Goal: Find specific page/section: Find specific page/section

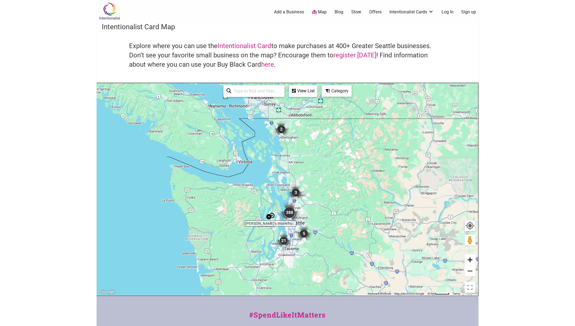
click at [473, 258] on button "Zoom in" at bounding box center [470, 259] width 11 height 11
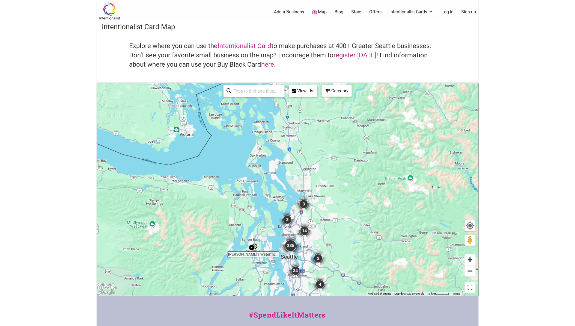
click at [473, 258] on button "Zoom in" at bounding box center [470, 259] width 11 height 11
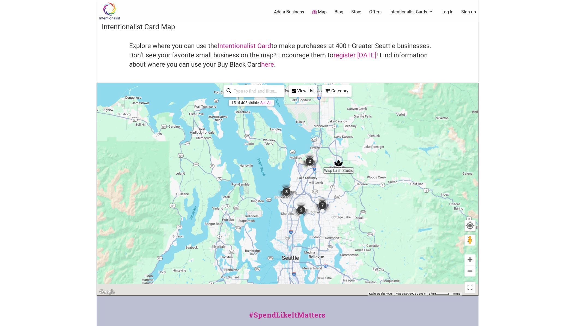
drag, startPoint x: 356, startPoint y: 243, endPoint x: 356, endPoint y: 142, distance: 100.5
click at [356, 142] on div "To navigate, press the arrow keys." at bounding box center [288, 189] width 382 height 212
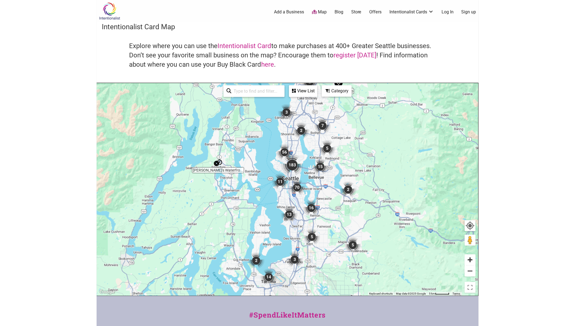
click at [473, 258] on button "Zoom in" at bounding box center [470, 259] width 11 height 11
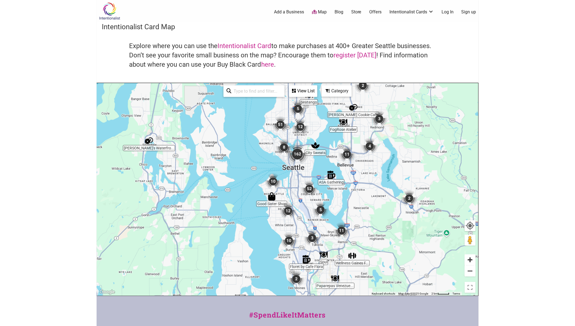
click at [473, 258] on button "Zoom in" at bounding box center [470, 259] width 11 height 11
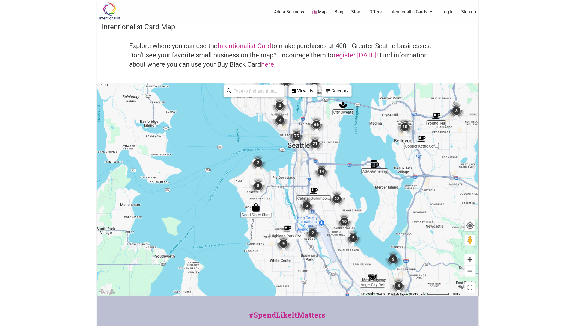
click at [473, 258] on button "Zoom in" at bounding box center [470, 259] width 11 height 11
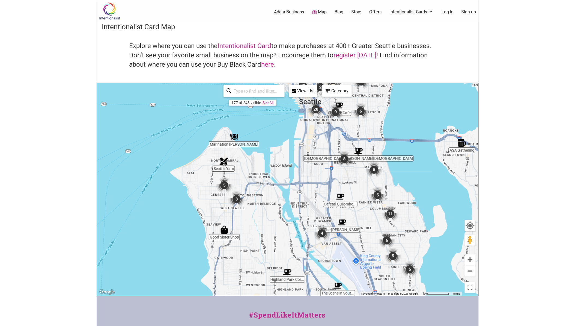
click at [227, 231] on img "Good Sister Shop" at bounding box center [224, 230] width 8 height 8
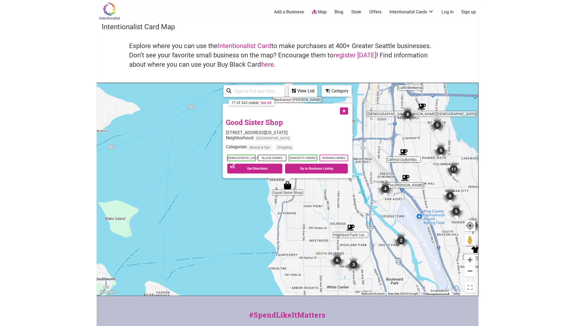
click at [258, 120] on link "Good Sister Shop" at bounding box center [254, 121] width 57 height 9
click at [343, 112] on button "Close" at bounding box center [344, 111] width 14 height 14
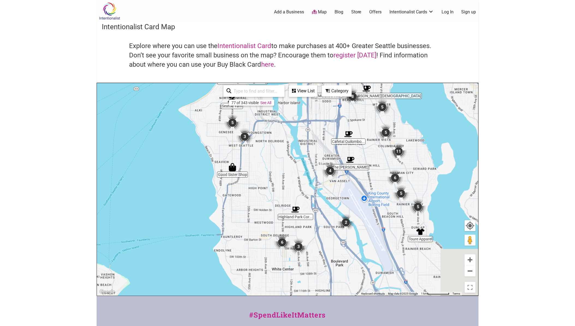
drag, startPoint x: 321, startPoint y: 173, endPoint x: 290, endPoint y: 159, distance: 34.9
click at [290, 159] on div "To navigate, press the arrow keys." at bounding box center [288, 189] width 382 height 212
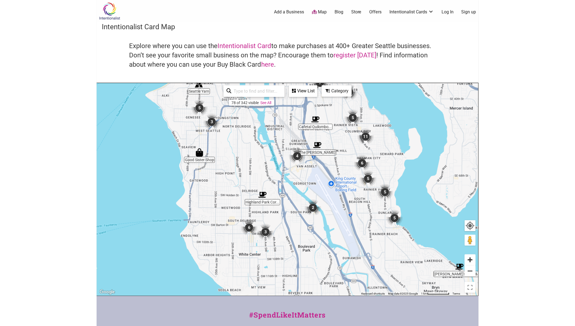
click at [474, 261] on button "Zoom in" at bounding box center [470, 259] width 11 height 11
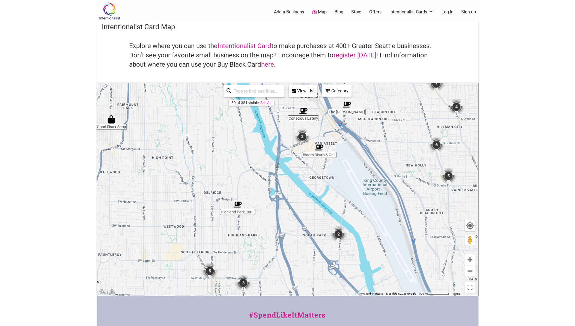
drag, startPoint x: 375, startPoint y: 231, endPoint x: 388, endPoint y: 196, distance: 37.1
click at [388, 196] on div "To navigate, press the arrow keys." at bounding box center [288, 189] width 382 height 212
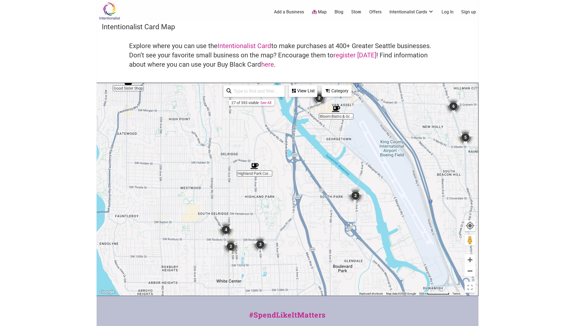
drag, startPoint x: 362, startPoint y: 235, endPoint x: 393, endPoint y: 210, distance: 40.0
click at [392, 210] on div "To navigate, press the arrow keys." at bounding box center [288, 189] width 382 height 212
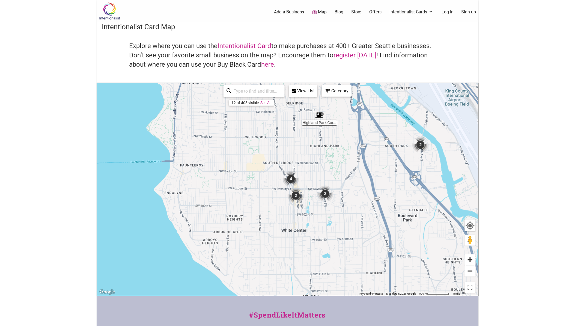
click at [473, 259] on button "Zoom in" at bounding box center [470, 259] width 11 height 11
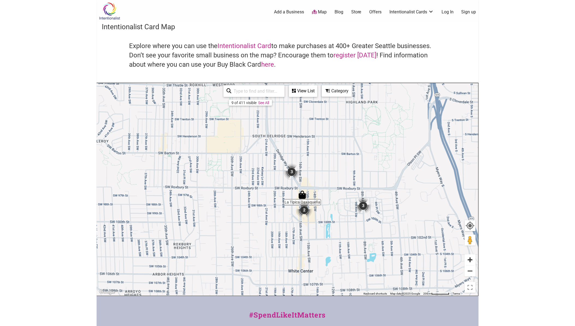
click at [473, 259] on button "Zoom in" at bounding box center [470, 259] width 11 height 11
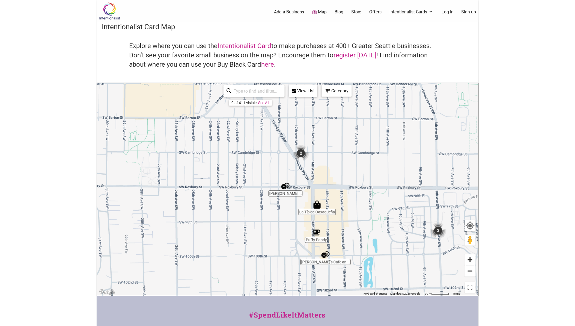
click at [473, 256] on button "Zoom in" at bounding box center [470, 259] width 11 height 11
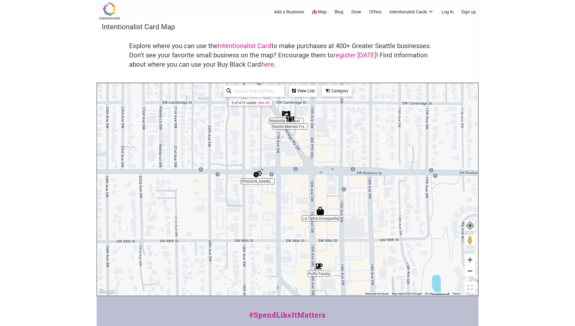
drag, startPoint x: 394, startPoint y: 228, endPoint x: 367, endPoint y: 215, distance: 29.8
click at [367, 215] on div "To navigate, press the arrow keys." at bounding box center [288, 189] width 382 height 212
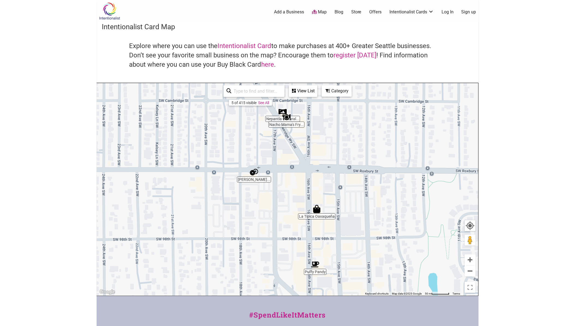
click at [272, 130] on div "To navigate, press the arrow keys." at bounding box center [288, 189] width 382 height 212
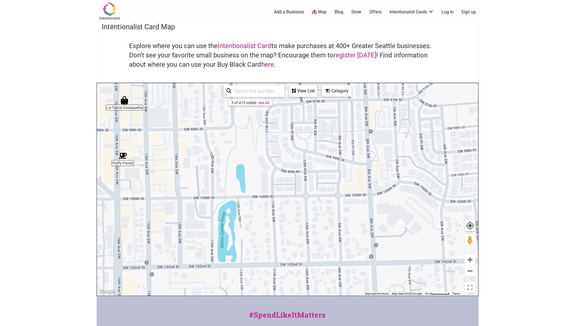
drag, startPoint x: 290, startPoint y: 146, endPoint x: 399, endPoint y: 186, distance: 116.0
click at [399, 186] on div "To navigate, press the arrow keys." at bounding box center [288, 189] width 382 height 212
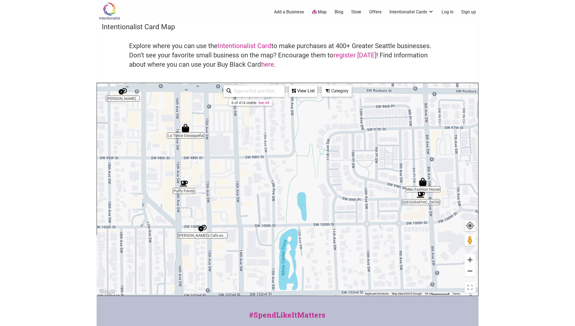
drag, startPoint x: 394, startPoint y: 181, endPoint x: 352, endPoint y: 180, distance: 42.1
click at [353, 180] on div "To navigate, press the arrow keys." at bounding box center [288, 189] width 382 height 212
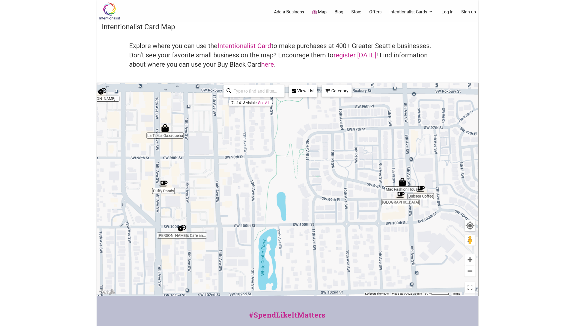
drag, startPoint x: 342, startPoint y: 166, endPoint x: 319, endPoint y: 160, distance: 23.8
click at [319, 160] on div "To navigate, press the arrow keys." at bounding box center [288, 189] width 382 height 212
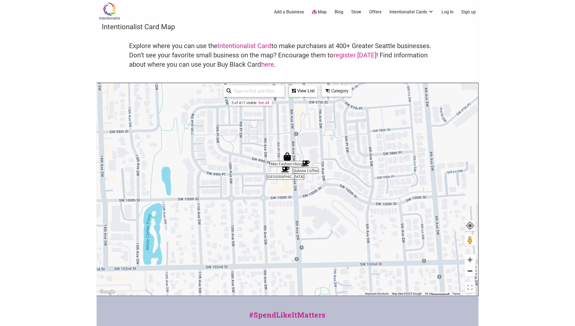
click at [474, 270] on button "Zoom out" at bounding box center [470, 270] width 11 height 11
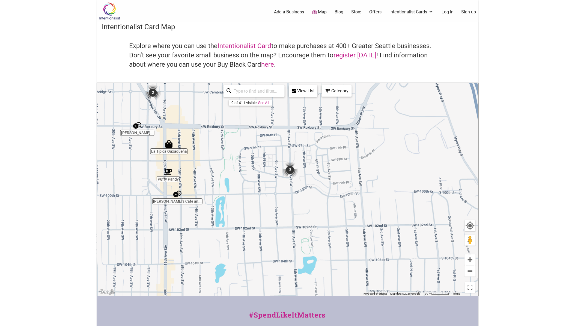
click at [474, 267] on button "Zoom out" at bounding box center [470, 270] width 11 height 11
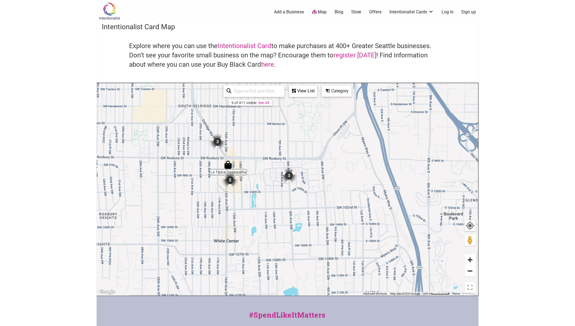
drag, startPoint x: 474, startPoint y: 265, endPoint x: 474, endPoint y: 261, distance: 4.4
click at [474, 265] on div at bounding box center [470, 265] width 11 height 22
click at [238, 93] on input "search" at bounding box center [257, 91] width 50 height 11
type input "se"
drag, startPoint x: 250, startPoint y: 88, endPoint x: 223, endPoint y: 87, distance: 26.8
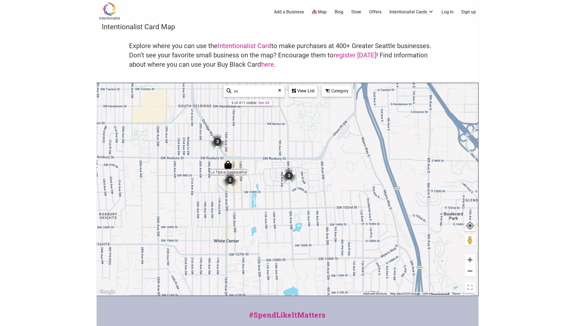
click at [223, 87] on div "se 9 of 411 visible See All View List Sorry...nothing found. Dubsea Coffee 9910…" at bounding box center [271, 91] width 98 height 16
type input "x"
click at [267, 103] on link "See All" at bounding box center [264, 103] width 11 height 4
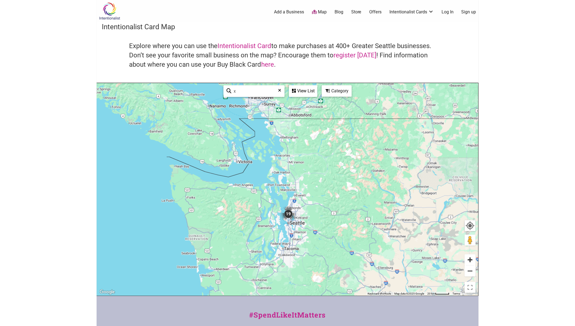
click at [475, 259] on button "Zoom in" at bounding box center [470, 259] width 11 height 11
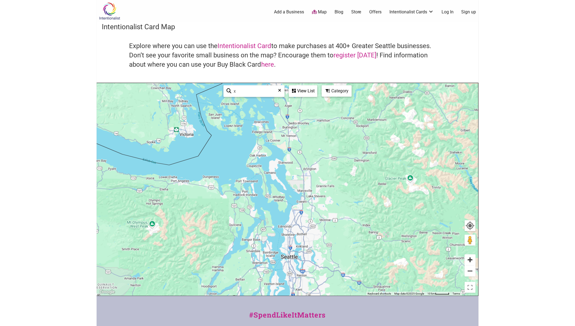
click at [475, 259] on button "Zoom in" at bounding box center [470, 259] width 11 height 11
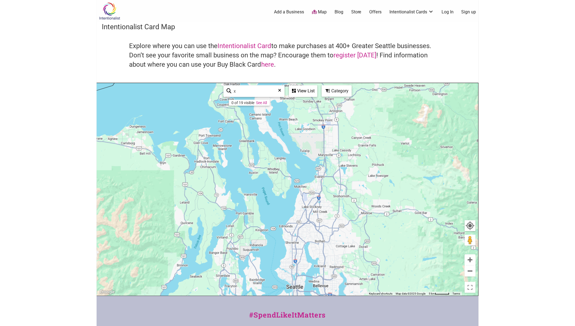
drag, startPoint x: 326, startPoint y: 249, endPoint x: 330, endPoint y: 210, distance: 38.7
click at [330, 211] on div "To navigate, press the arrow keys." at bounding box center [288, 189] width 382 height 212
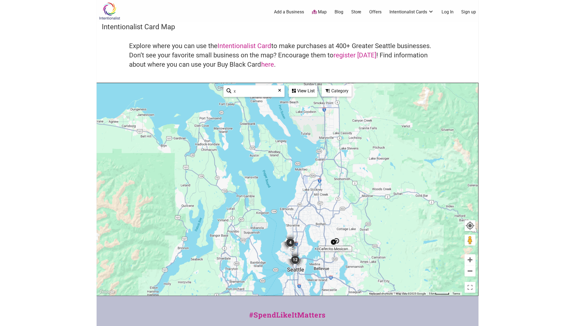
drag, startPoint x: 333, startPoint y: 256, endPoint x: 327, endPoint y: 220, distance: 36.5
click at [327, 220] on div "To navigate, press the arrow keys." at bounding box center [288, 189] width 382 height 212
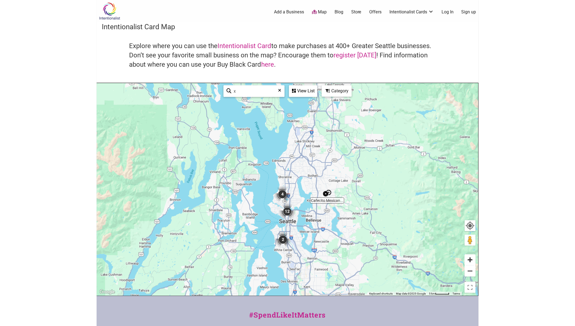
click at [473, 259] on button "Zoom in" at bounding box center [470, 259] width 11 height 11
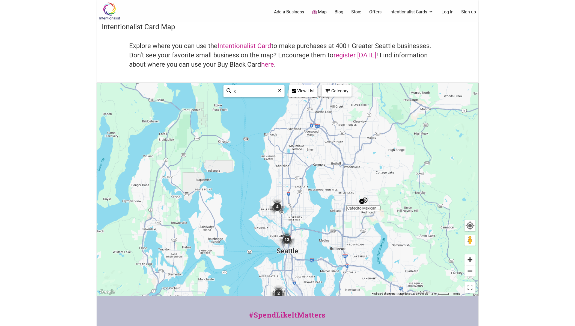
click at [473, 259] on button "Zoom in" at bounding box center [470, 259] width 11 height 11
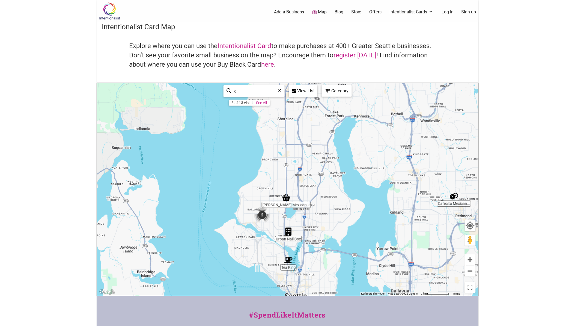
drag, startPoint x: 364, startPoint y: 262, endPoint x: 373, endPoint y: 239, distance: 24.6
click at [372, 239] on div "To navigate, press the arrow keys." at bounding box center [288, 189] width 382 height 212
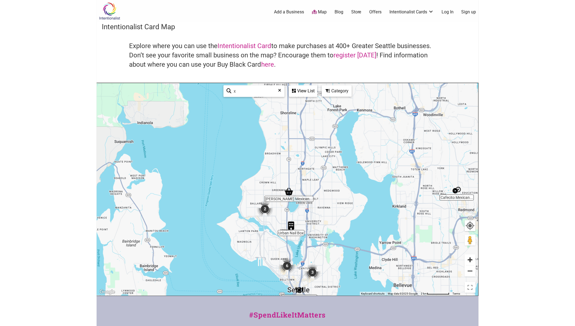
click at [473, 261] on button "Zoom in" at bounding box center [470, 259] width 11 height 11
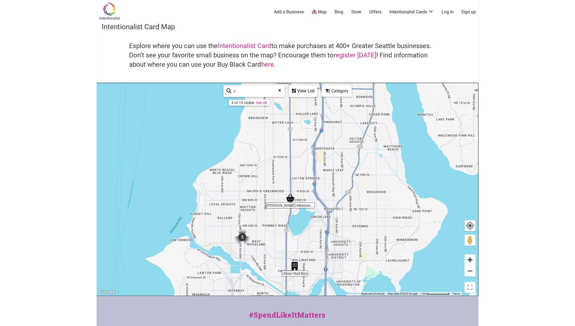
click at [473, 261] on button "Zoom in" at bounding box center [470, 259] width 11 height 11
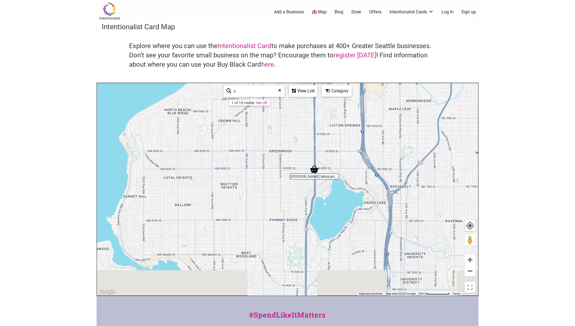
drag, startPoint x: 332, startPoint y: 226, endPoint x: 343, endPoint y: 208, distance: 21.1
click at [343, 208] on div "To navigate, press the arrow keys." at bounding box center [288, 189] width 382 height 212
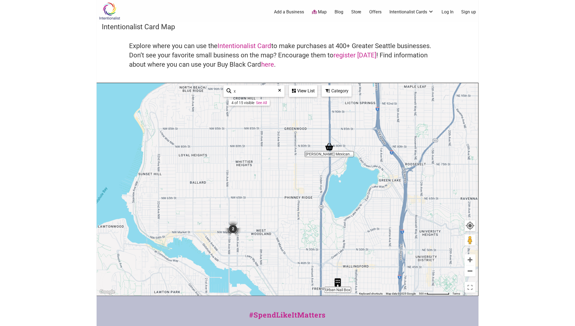
drag, startPoint x: 324, startPoint y: 234, endPoint x: 336, endPoint y: 210, distance: 26.3
click at [336, 211] on div "To navigate, press the arrow keys." at bounding box center [288, 189] width 382 height 212
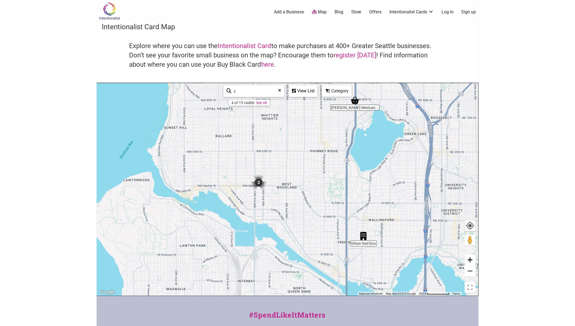
click at [467, 259] on button "Zoom in" at bounding box center [470, 259] width 11 height 11
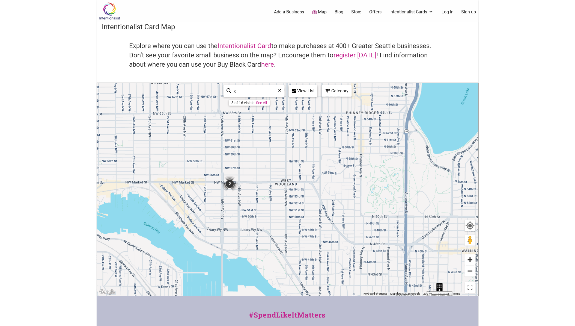
click at [467, 259] on button "Zoom in" at bounding box center [470, 259] width 11 height 11
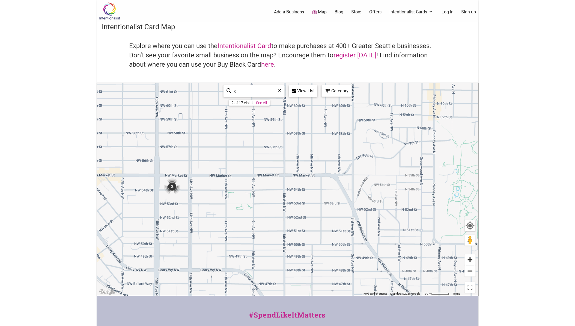
click at [467, 259] on button "Zoom in" at bounding box center [470, 259] width 11 height 11
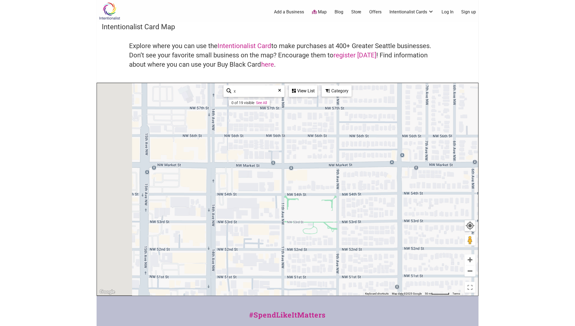
drag, startPoint x: 208, startPoint y: 202, endPoint x: 350, endPoint y: 209, distance: 143.0
click at [350, 209] on div "To navigate, press the arrow keys." at bounding box center [288, 189] width 382 height 212
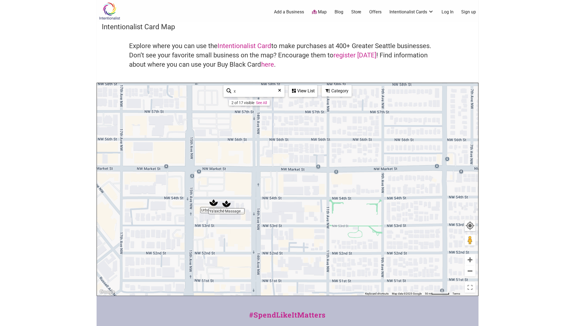
drag, startPoint x: 265, startPoint y: 205, endPoint x: 291, endPoint y: 205, distance: 26.2
click at [286, 205] on div "To navigate, press the arrow keys." at bounding box center [288, 189] width 382 height 212
drag, startPoint x: 358, startPoint y: 234, endPoint x: 313, endPoint y: 168, distance: 79.2
click at [313, 168] on div "To navigate, press the arrow keys." at bounding box center [288, 189] width 382 height 212
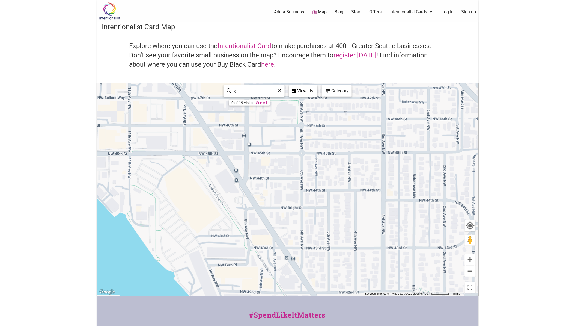
click at [470, 272] on button "Zoom out" at bounding box center [470, 270] width 11 height 11
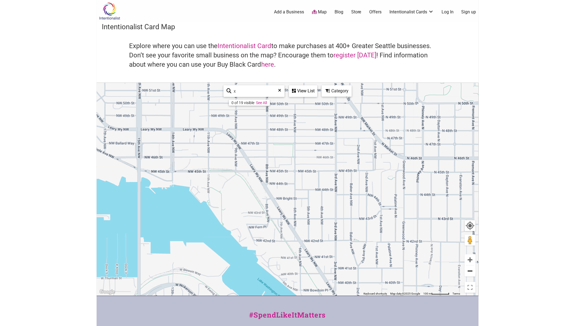
click at [470, 272] on button "Zoom out" at bounding box center [470, 270] width 11 height 11
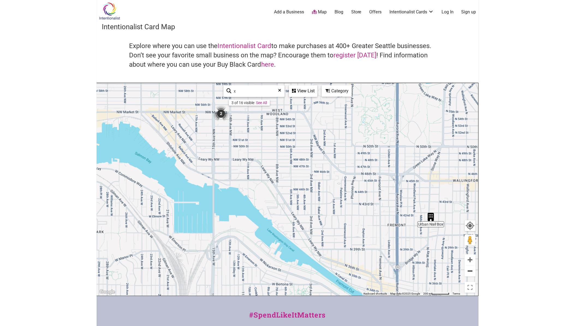
click at [470, 272] on button "Zoom out" at bounding box center [470, 270] width 11 height 11
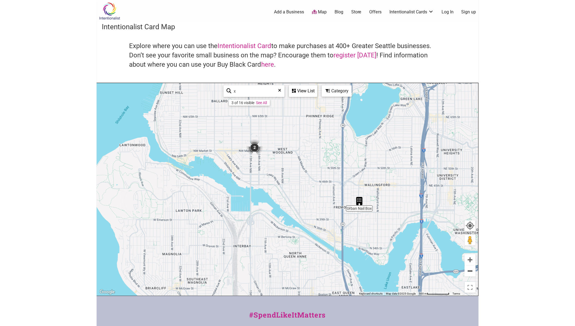
click at [469, 271] on button "Zoom out" at bounding box center [470, 270] width 11 height 11
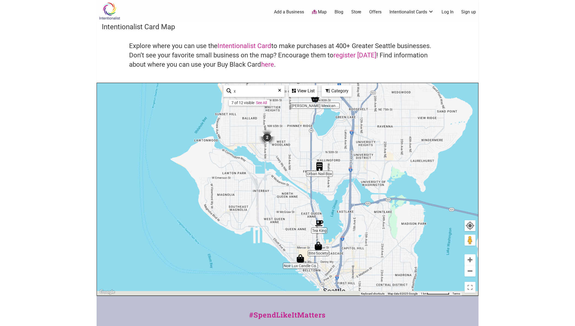
drag, startPoint x: 361, startPoint y: 257, endPoint x: 355, endPoint y: 212, distance: 44.9
click at [355, 214] on div "To navigate, press the arrow keys." at bounding box center [288, 189] width 382 height 212
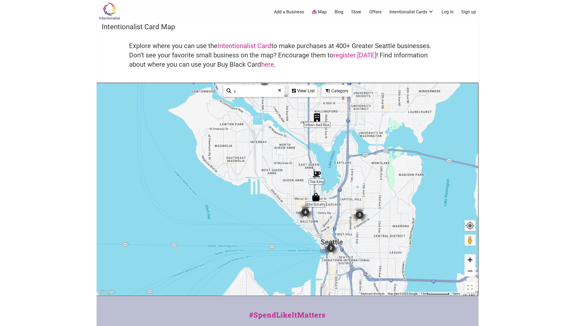
click at [474, 262] on button "Zoom in" at bounding box center [470, 259] width 11 height 11
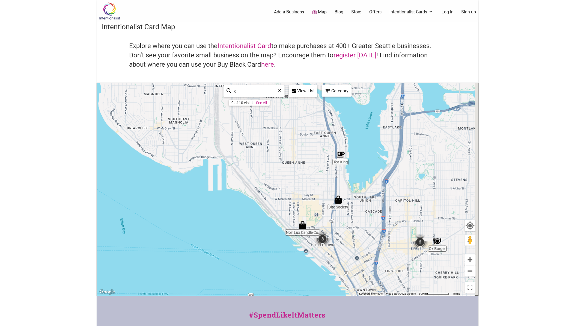
drag, startPoint x: 385, startPoint y: 241, endPoint x: 347, endPoint y: 209, distance: 50.0
click at [347, 209] on div "To navigate, press the arrow keys." at bounding box center [288, 189] width 382 height 212
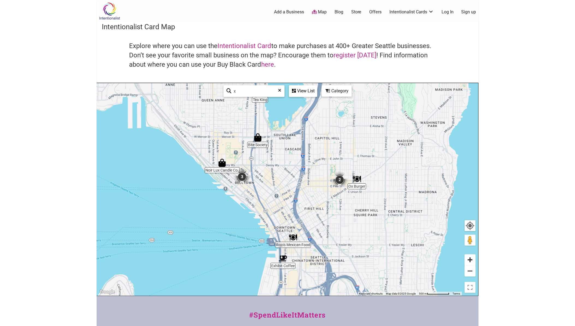
click at [474, 257] on button "Zoom in" at bounding box center [470, 259] width 11 height 11
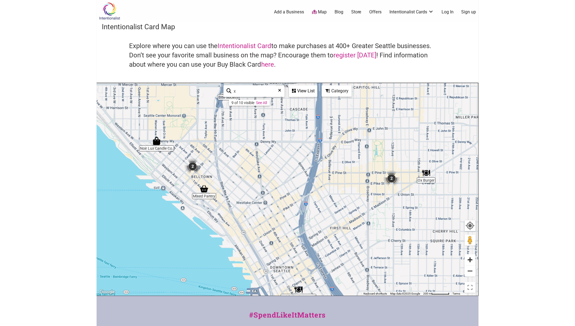
click at [474, 257] on button "Zoom in" at bounding box center [470, 259] width 11 height 11
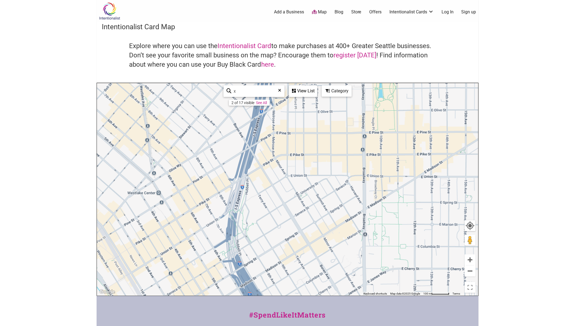
drag, startPoint x: 363, startPoint y: 219, endPoint x: 275, endPoint y: 211, distance: 88.1
click at [277, 211] on div "To navigate, press the arrow keys." at bounding box center [288, 189] width 382 height 212
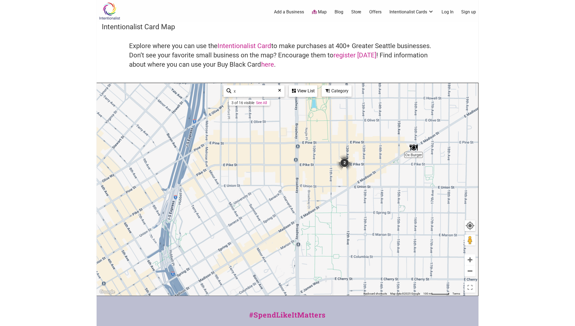
click at [349, 161] on img "2" at bounding box center [345, 163] width 16 height 16
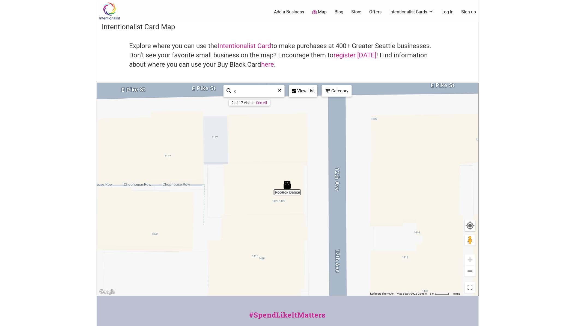
click at [288, 187] on img "PopRox Dance" at bounding box center [288, 185] width 8 height 8
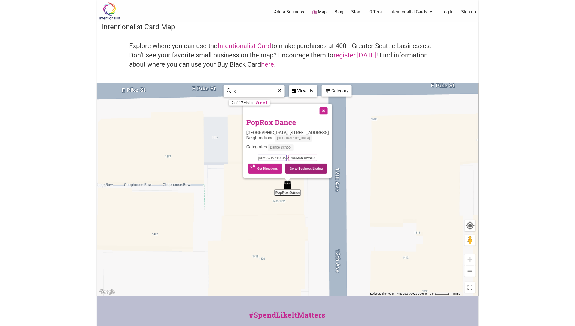
click at [302, 167] on link "Go to Business Listing" at bounding box center [306, 169] width 42 height 10
